Goal: Task Accomplishment & Management: Use online tool/utility

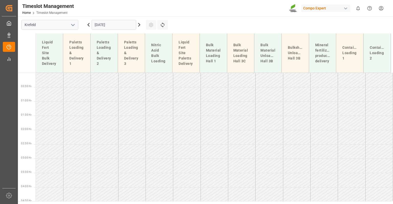
scroll to position [150, 0]
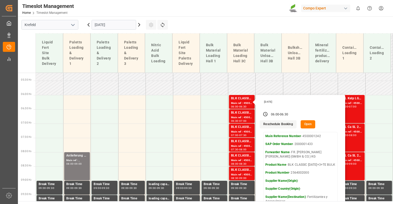
click at [114, 24] on input "[DATE]" at bounding box center [114, 25] width 45 height 10
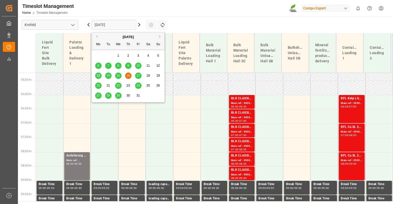
click at [119, 75] on span "15" at bounding box center [117, 76] width 3 height 4
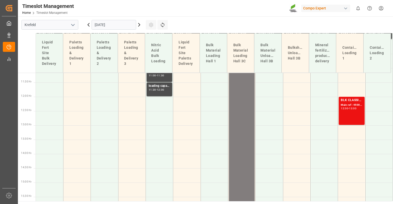
scroll to position [333, 0]
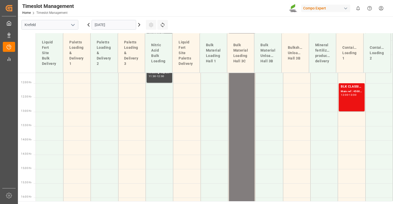
click at [112, 22] on input "[DATE]" at bounding box center [114, 25] width 45 height 10
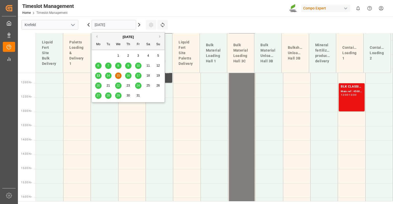
click at [127, 76] on span "16" at bounding box center [127, 76] width 3 height 4
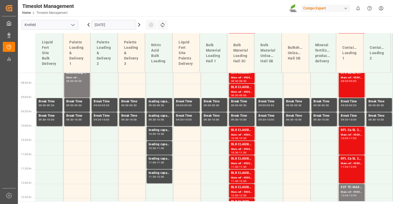
scroll to position [231, 0]
